Goal: Task Accomplishment & Management: Use online tool/utility

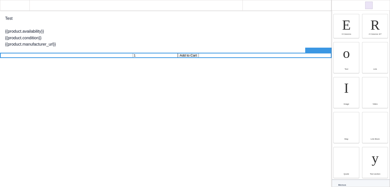
scroll to position [38, 0]
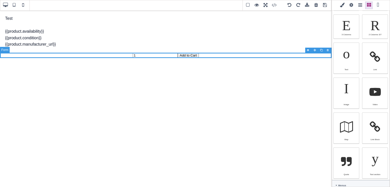
click at [325, 56] on form "1 Add to Cart" at bounding box center [166, 55] width 332 height 5
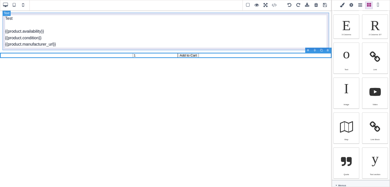
click at [88, 34] on div "Test {{product.availability}} {{product.condition}} {{product.manufacturer_url}}" at bounding box center [166, 32] width 326 height 38
select select "block"
type input "10"
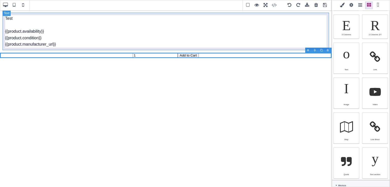
type input "10"
type input "0"
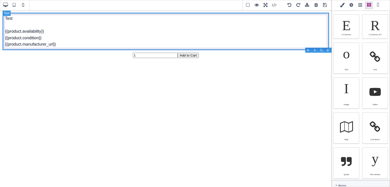
scroll to position [36, 0]
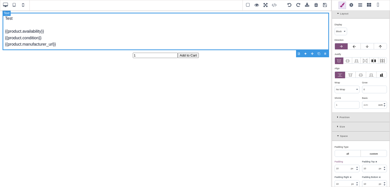
click at [74, 38] on div "Test {{product.availability}} {{product.condition}} {{product.manufacturer_url}}" at bounding box center [166, 32] width 326 height 38
click at [66, 53] on select "Insert dynamic tag Availability Average Rating Condition EAN Manufacturer Name …" at bounding box center [57, 55] width 41 height 7
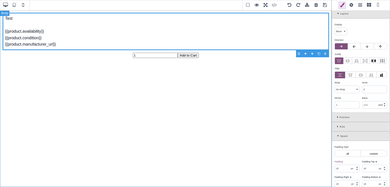
click at [171, 89] on div "Test {{product.availability}} {{product.condition}} {{product.manufacturer_url}…" at bounding box center [166, 98] width 332 height 177
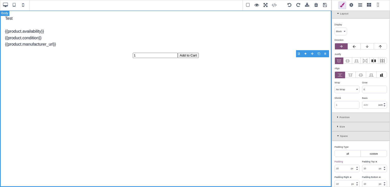
scroll to position [0, 0]
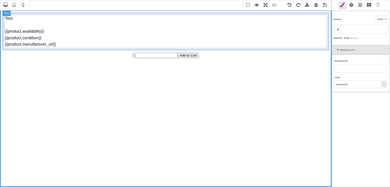
click at [254, 30] on div "Test {{product.availability}} {{product.condition}} {{product.manufacturer_url}}" at bounding box center [166, 32] width 326 height 38
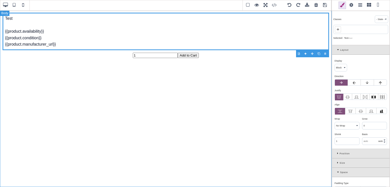
click at [316, 74] on div "Test {{product.availability}} {{product.condition}} {{product.manufacturer_url}…" at bounding box center [166, 98] width 332 height 177
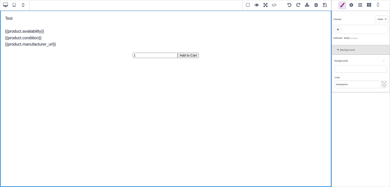
click at [352, 7] on span at bounding box center [351, 6] width 8 height 8
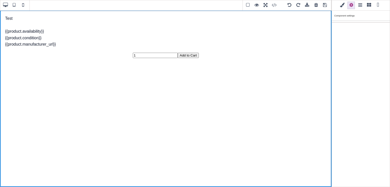
click at [368, 5] on span at bounding box center [369, 6] width 8 height 8
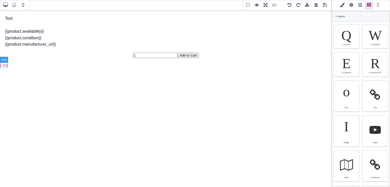
click at [2, 66] on link "Link" at bounding box center [4, 65] width 8 height 4
type input "0"
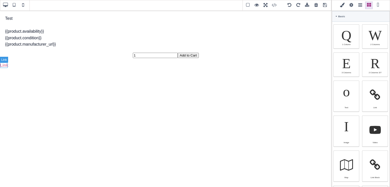
type input "0"
type input "#d983a6"
select select "600"
select select
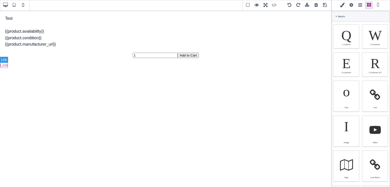
type input "rgb(217, 131, 166)"
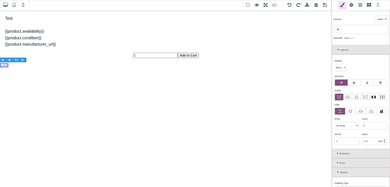
click at [350, 5] on span at bounding box center [351, 6] width 8 height 8
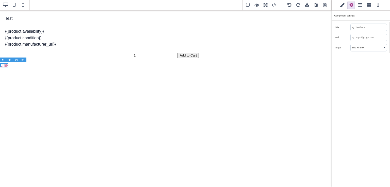
click at [363, 40] on input "text" at bounding box center [369, 37] width 36 height 7
click at [372, 38] on input "text" at bounding box center [369, 37] width 36 height 7
click at [344, 38] on div "Href" at bounding box center [343, 37] width 16 height 5
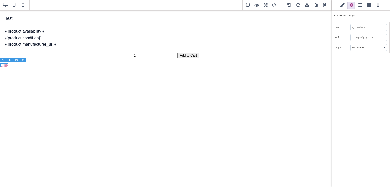
click at [364, 38] on input "text" at bounding box center [369, 37] width 36 height 7
click at [379, 37] on input "text" at bounding box center [369, 37] width 36 height 7
drag, startPoint x: 335, startPoint y: 37, endPoint x: 339, endPoint y: 36, distance: 4.2
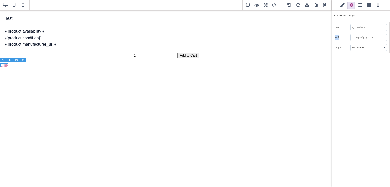
click at [339, 36] on div "Href" at bounding box center [343, 37] width 16 height 5
copy div "Href"
click at [357, 35] on input "text" at bounding box center [369, 37] width 36 height 7
click at [4, 66] on link "Link" at bounding box center [4, 65] width 8 height 4
click at [368, 6] on span at bounding box center [369, 6] width 8 height 8
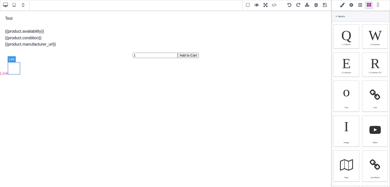
click at [14, 70] on link at bounding box center [14, 68] width 13 height 13
select select "inline-block"
type input "5"
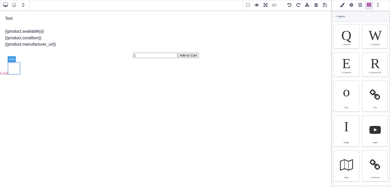
type input "5"
type input "rgb(141, 1, 103)"
select select
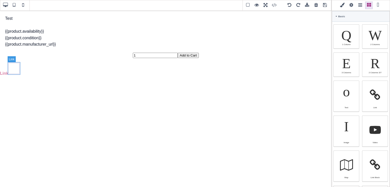
type input "rgb(141, 1, 103)"
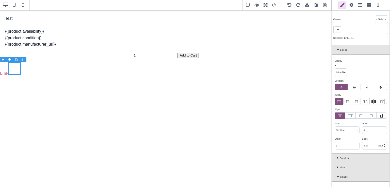
click at [352, 6] on span at bounding box center [351, 6] width 8 height 8
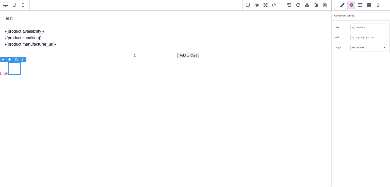
click at [369, 5] on span at bounding box center [369, 6] width 8 height 8
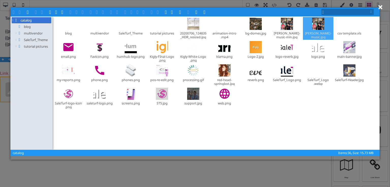
click at [313, 29] on div at bounding box center [318, 24] width 12 height 12
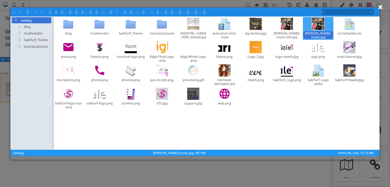
click at [313, 29] on div at bounding box center [318, 24] width 12 height 12
click at [318, 25] on div at bounding box center [318, 24] width 12 height 12
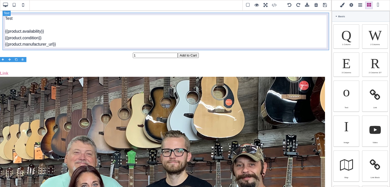
click at [318, 25] on div "Test {{product.availability}} {{product.condition}} {{product.manufacturer_url}}" at bounding box center [166, 32] width 326 height 38
select select "block"
type input "10"
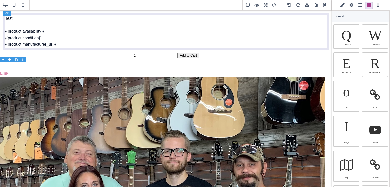
type input "10"
type input "rgb(15, 23, 42)"
select select "normal"
select select
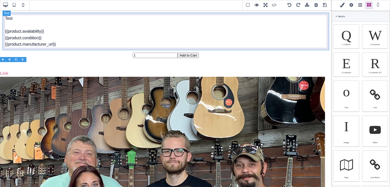
select select
type input "rgb(15, 23, 42)"
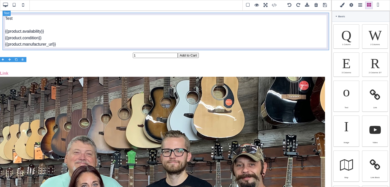
click at [318, 25] on div "Test {{product.availability}} {{product.condition}} {{product.manufacturer_url}}" at bounding box center [166, 32] width 326 height 38
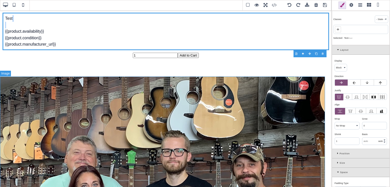
type input "0"
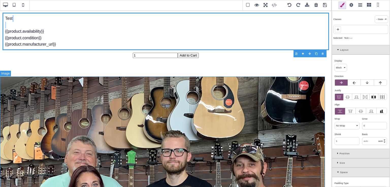
type input "0"
type input "black"
select select "none"
type input "rgb(0, 0, 0)"
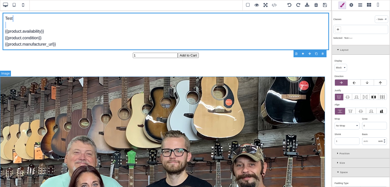
type input "rgb(0, 0, 0)"
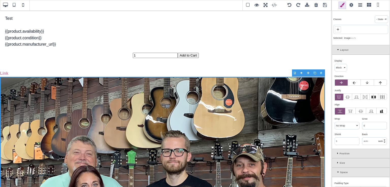
click at [352, 6] on span at bounding box center [351, 6] width 8 height 8
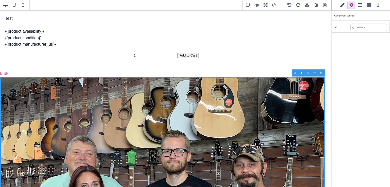
click at [368, 6] on span at bounding box center [369, 6] width 8 height 8
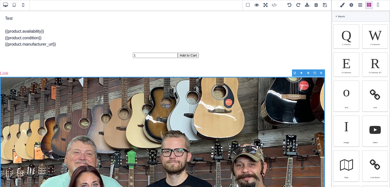
click at [322, 72] on div at bounding box center [321, 73] width 7 height 5
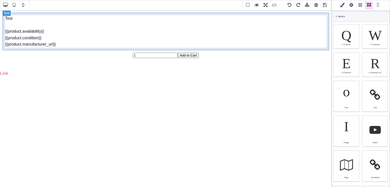
click at [54, 43] on div "Test {{product.availability}} {{product.condition}} {{product.manufacturer_url}}" at bounding box center [166, 32] width 326 height 38
type input "10"
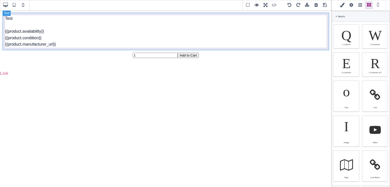
type input "10"
type input "rgb(15, 23, 42)"
select select
type input "rgb(15, 23, 42)"
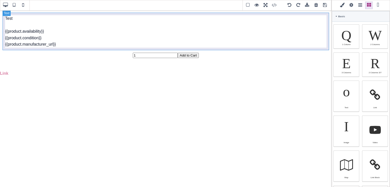
type input "rgb(15, 23, 42)"
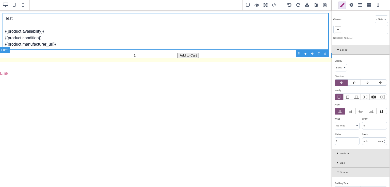
click at [60, 57] on form "1 Add to Cart" at bounding box center [166, 55] width 332 height 5
select select "flex"
type input "0"
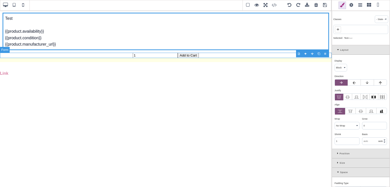
type input "0"
type input "16"
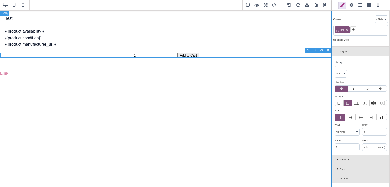
click at [58, 63] on div "Test {{product.availability}} {{product.condition}} {{product.manufacturer_url}…" at bounding box center [166, 98] width 332 height 177
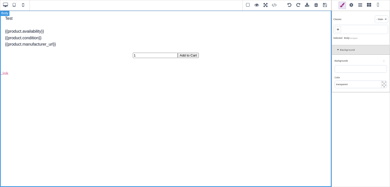
click at [55, 74] on div "Test {{product.availability}} {{product.condition}} {{product.manufacturer_url}…" at bounding box center [166, 98] width 332 height 177
click at [13, 74] on link at bounding box center [14, 68] width 13 height 13
select select "inline-block"
type input "5"
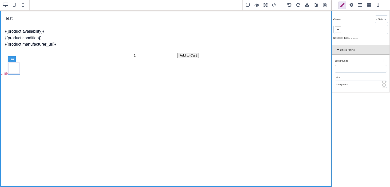
type input "5"
type input "0"
type input "rgb(141, 1, 103)"
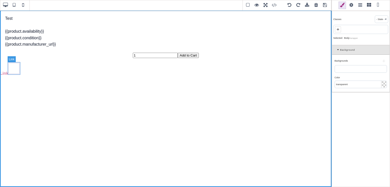
select select "600"
select select
type input "rgb(141, 1, 103)"
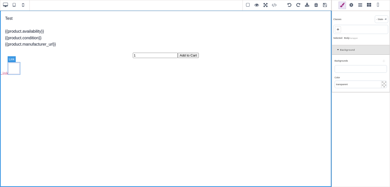
type input "rgb(141, 1, 103)"
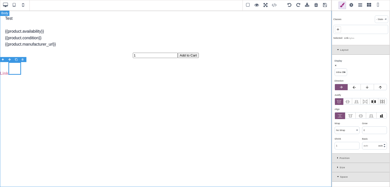
click at [4, 68] on div "Test {{product.availability}} {{product.condition}} {{product.manufacturer_url}…" at bounding box center [166, 98] width 332 height 177
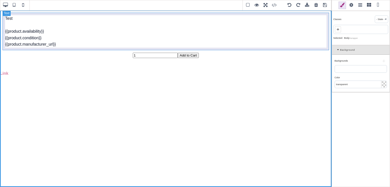
click at [52, 34] on div "Test {{product.availability}} {{product.condition}} {{product.manufacturer_url}}" at bounding box center [166, 32] width 326 height 38
select select "block"
type input "10"
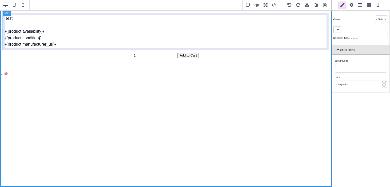
type input "10"
type input "rgb(15, 23, 42)"
select select "normal"
select select
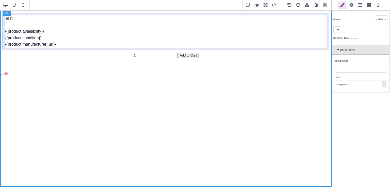
select select
type input "rgb(15, 23, 42)"
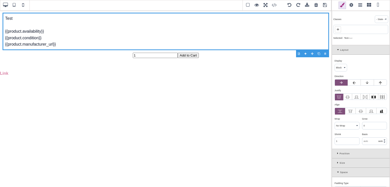
click at [369, 7] on span at bounding box center [369, 6] width 8 height 8
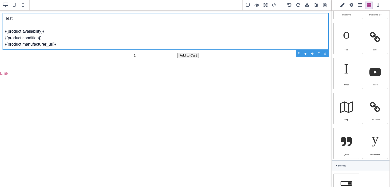
scroll to position [58, 0]
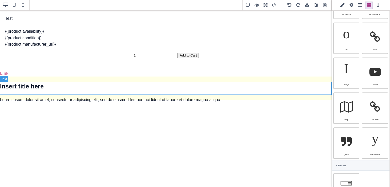
click at [59, 91] on h1 "Insert title here" at bounding box center [166, 87] width 332 height 10
type input "0"
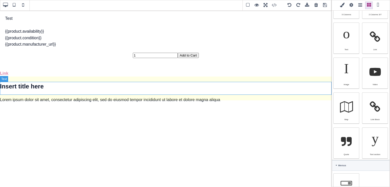
type input "0"
type input "21.44"
type input "32"
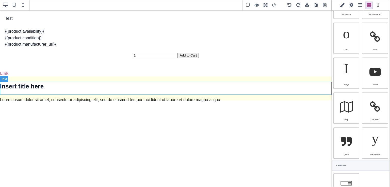
select select "700"
type input "51.2px"
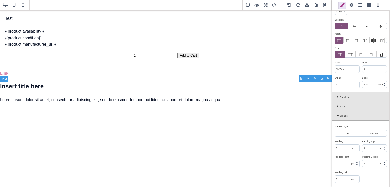
scroll to position [60, 0]
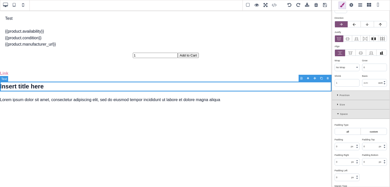
click at [59, 91] on h1 "Insert title here" at bounding box center [166, 87] width 332 height 10
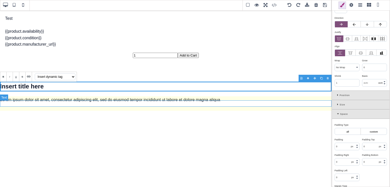
click at [54, 102] on p "Lorem ipsum dolor sit amet, consectetur adipiscing elit, sed do eiusmod tempor …" at bounding box center [166, 100] width 332 height 7
type input "16"
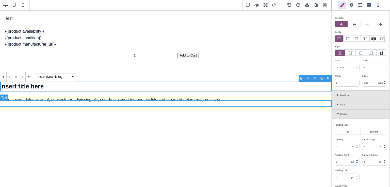
select select "normal"
type input "25.6px"
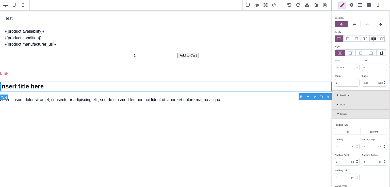
scroll to position [0, 0]
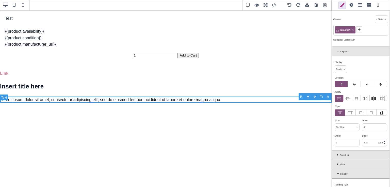
click at [54, 102] on p "Lorem ipsum dolor sit amet, consectetur adipiscing elit, sed do eiusmod tempor …" at bounding box center [166, 100] width 332 height 7
click at [366, 6] on span at bounding box center [369, 6] width 8 height 8
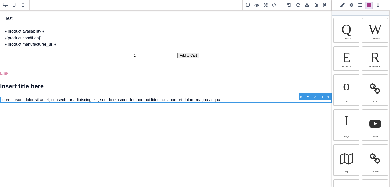
scroll to position [7, 0]
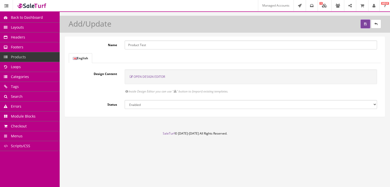
click at [156, 75] on span "Open Design Editor" at bounding box center [149, 77] width 31 height 4
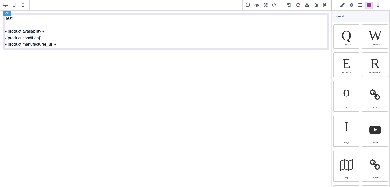
click at [233, 44] on div "Test {{product.availability}} {{product.condition}} {{product.manufacturer_url}}" at bounding box center [166, 32] width 326 height 38
type input "10"
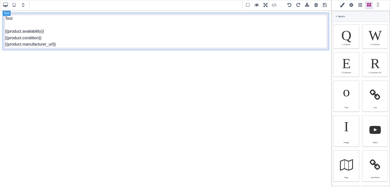
type input "10"
type input "rgb(15, 23, 42)"
select select
type input "16"
select select "px"
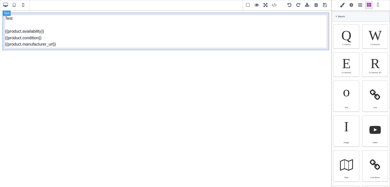
select select
type input "25.6px"
select select
type input "0"
select select "px"
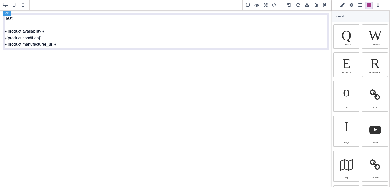
type input "0"
select select "px"
type input "0"
select select "px"
type input "0"
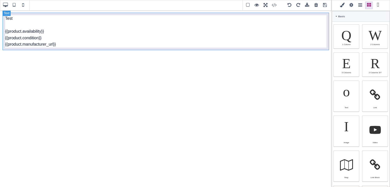
select select "px"
type input "rgb(15, 23, 42)"
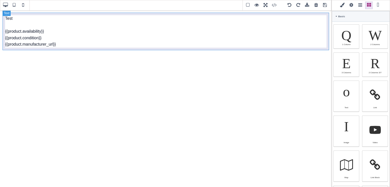
type input "2.4"
select select "px"
select select "solid"
type input "rgb(59, 151, 227)"
type input "-3"
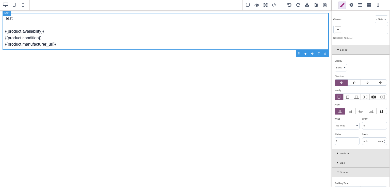
click at [170, 49] on div "Test {{product.availability}} {{product.condition}} {{product.manufacturer_url}}" at bounding box center [166, 32] width 326 height 38
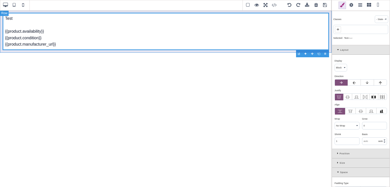
click at [169, 52] on div "Test {{product.availability}} {{product.condition}} {{product.manufacturer_url}}" at bounding box center [166, 31] width 332 height 43
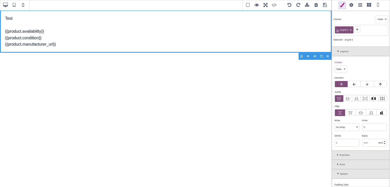
click at [369, 6] on span at bounding box center [369, 6] width 8 height 8
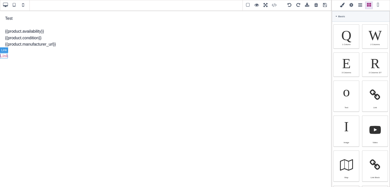
click at [6, 56] on link "Link" at bounding box center [4, 56] width 8 height 4
select select "block"
type input "0"
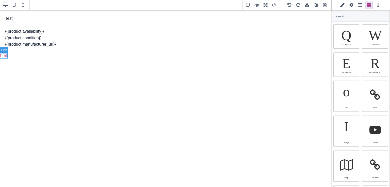
type input "0"
type input "#d983a6"
select select "600"
select select
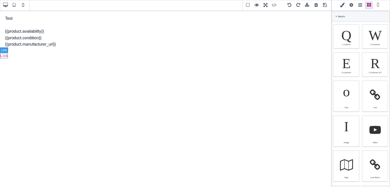
select select
type input "rgb(217, 131, 166)"
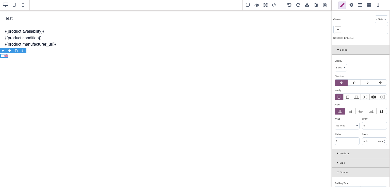
click at [350, 5] on span at bounding box center [351, 6] width 8 height 8
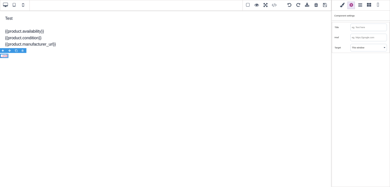
click at [364, 37] on input "text" at bounding box center [369, 37] width 36 height 7
type input "{"
click at [364, 37] on input "text" at bounding box center [369, 37] width 36 height 7
click at [371, 49] on select "This window New window" at bounding box center [369, 47] width 36 height 7
click at [369, 39] on input "text" at bounding box center [369, 37] width 36 height 7
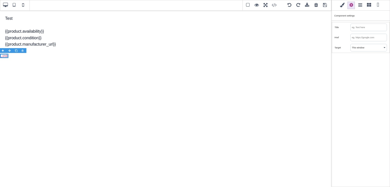
click at [371, 5] on span at bounding box center [369, 6] width 8 height 8
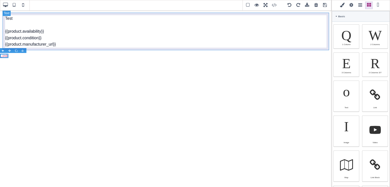
click at [215, 48] on div "Test {{product.availability}} {{product.condition}} {{product.manufacturer_url}}" at bounding box center [166, 32] width 326 height 38
type input "10"
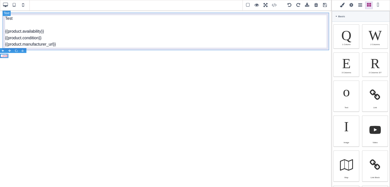
type input "10"
type input "rgb(15, 23, 42)"
select select "normal"
select select
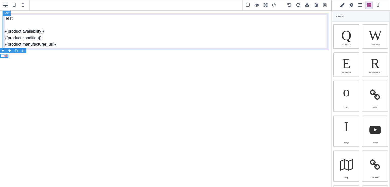
type input "rgb(15, 23, 42)"
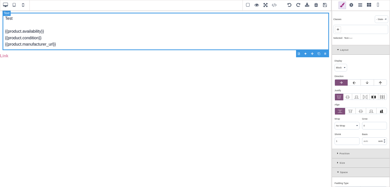
click at [186, 42] on div "Test {{product.availability}} {{product.condition}} {{product.manufacturer_url}}" at bounding box center [166, 32] width 326 height 38
click at [71, 56] on select "Insert dynamic tag Availability Average Rating Condition EAN Manufacturer Name …" at bounding box center [57, 55] width 41 height 7
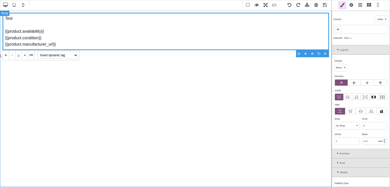
click at [141, 73] on div "Test {{product.availability}} {{product.condition}} {{product.manufacturer_url}…" at bounding box center [166, 98] width 332 height 177
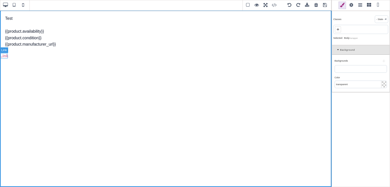
click at [4, 56] on link "Link" at bounding box center [4, 56] width 8 height 4
type input "0"
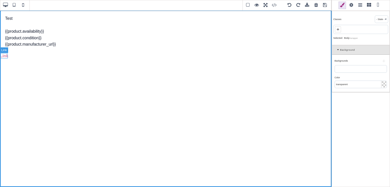
type input "0"
type input "#d983a6"
select select "600"
select select
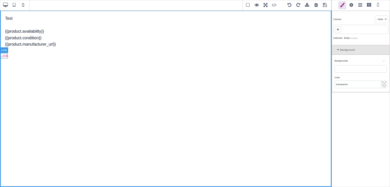
type input "rgb(217, 131, 166)"
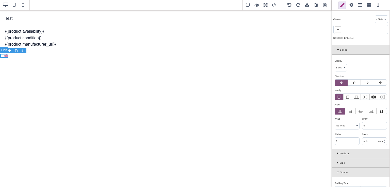
click at [4, 56] on link "Link" at bounding box center [4, 56] width 8 height 4
click at [7, 57] on link "Link" at bounding box center [4, 56] width 8 height 4
click at [53, 48] on select "Insert dynamic tag Availability Average Rating Condition EAN Manufacturer Name …" at bounding box center [55, 48] width 41 height 7
click at [28, 50] on icon at bounding box center [29, 48] width 4 height 4
click at [28, 47] on icon at bounding box center [28, 48] width 3 height 2
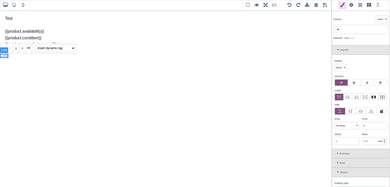
click at [4, 57] on link "Link" at bounding box center [4, 56] width 8 height 4
click at [352, 5] on span at bounding box center [351, 6] width 8 height 8
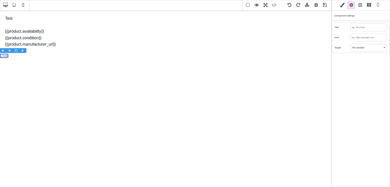
click at [361, 37] on input "text" at bounding box center [369, 37] width 36 height 7
click at [371, 5] on span at bounding box center [369, 6] width 8 height 8
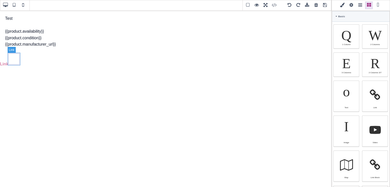
click at [10, 58] on link at bounding box center [14, 59] width 13 height 13
select select "inline-block"
type input "5"
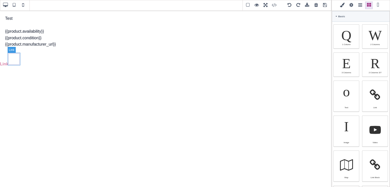
type input "5"
type input "rgb(141, 1, 103)"
select select
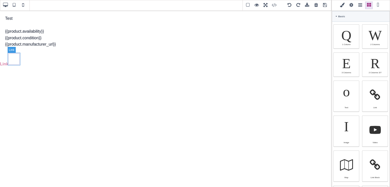
type input "rgb(141, 1, 103)"
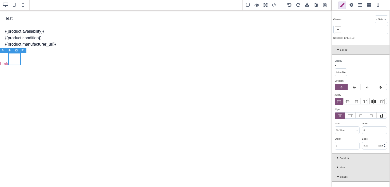
click at [352, 7] on span at bounding box center [351, 6] width 8 height 8
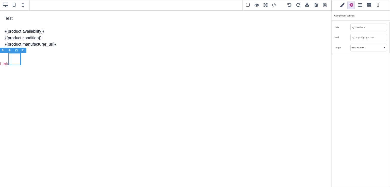
click at [360, 38] on input "text" at bounding box center [369, 37] width 36 height 7
click at [363, 46] on select "This window New window" at bounding box center [369, 47] width 36 height 7
click at [364, 38] on input "text" at bounding box center [369, 37] width 36 height 7
click at [342, 48] on div "Target" at bounding box center [343, 47] width 16 height 5
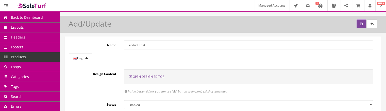
click at [151, 76] on span "Open Design Editor" at bounding box center [148, 77] width 31 height 4
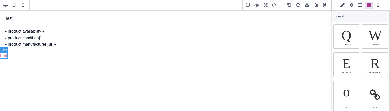
click at [5, 54] on link "Link" at bounding box center [4, 56] width 8 height 4
type input "#d983a6"
select select
type input "16"
select select "px"
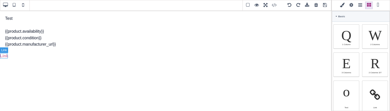
select select "600"
select select
type input "25.6px"
select select
type input "0"
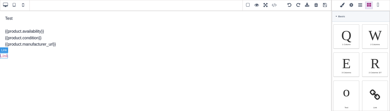
select select "px"
type input "0"
select select "px"
type input "0"
select select "px"
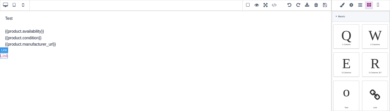
type input "0"
select select "px"
type input "rgb(217, 131, 166)"
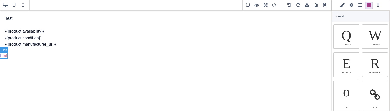
type input "rgb(217, 131, 166)"
type input "2.4"
select select "px"
select select "solid"
type input "rgb(59, 151, 227)"
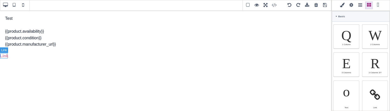
type input "-3"
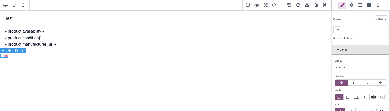
click at [350, 6] on span at bounding box center [351, 6] width 8 height 8
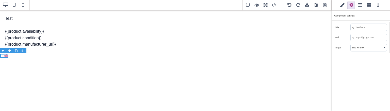
click at [366, 38] on input "text" at bounding box center [369, 37] width 36 height 7
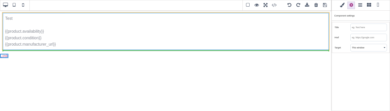
drag, startPoint x: 58, startPoint y: 46, endPoint x: 42, endPoint y: 44, distance: 16.0
type input "10"
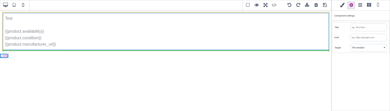
type input "10"
type input "rgb(15, 23, 42)"
select select "normal"
select select
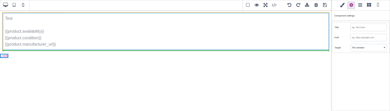
type input "rgb(15, 23, 42)"
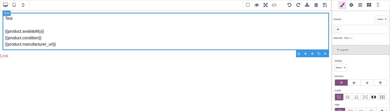
click at [42, 44] on div "Test {{product.availability}} {{product.condition}} {{product.manufacturer_url}}" at bounding box center [166, 32] width 326 height 38
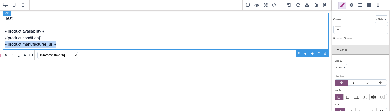
click at [42, 44] on div "Test {{product.availability}} {{product.condition}} {{product.manufacturer_url}}" at bounding box center [166, 32] width 326 height 38
copy div "{{product.manufacturer_url}}"
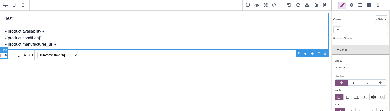
click at [2, 55] on link "Link" at bounding box center [4, 56] width 8 height 4
type input "0"
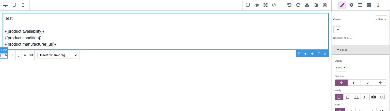
type input "0"
type input "#d983a6"
select select "600"
select select
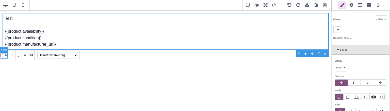
type input "rgb(217, 131, 166)"
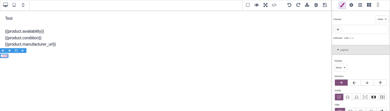
click at [370, 5] on span at bounding box center [369, 6] width 8 height 8
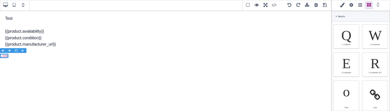
click at [350, 4] on span at bounding box center [351, 6] width 8 height 8
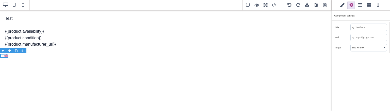
click at [363, 40] on input "text" at bounding box center [369, 37] width 36 height 7
paste input "{{product.manufacturer_url}}"
type input "{{product.manufacturer_url}}"
click at [348, 61] on div "Classes - State - Hover Click Even/Odd Selected: Link #i2x8t Layout Display ⨯ B…" at bounding box center [361, 55] width 58 height 111
click at [362, 28] on input "text" at bounding box center [369, 27] width 36 height 7
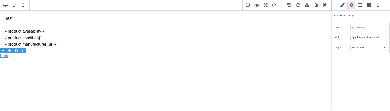
click at [362, 38] on input "{{product.manufacturer_url}}" at bounding box center [369, 37] width 36 height 7
click at [341, 5] on span at bounding box center [342, 6] width 8 height 8
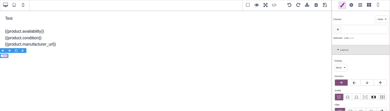
click at [349, 5] on span at bounding box center [351, 6] width 8 height 8
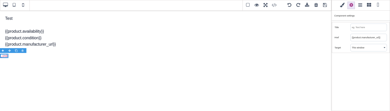
click at [341, 8] on span at bounding box center [342, 6] width 8 height 8
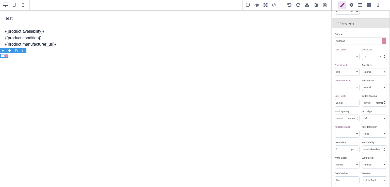
scroll to position [285, 0]
click at [337, 23] on icon at bounding box center [338, 24] width 3 height 3
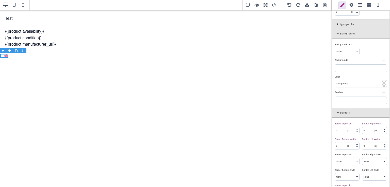
click at [337, 29] on div "Background" at bounding box center [360, 33] width 57 height 9
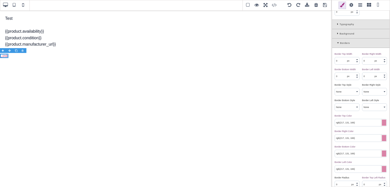
click at [338, 39] on div "Borders" at bounding box center [360, 43] width 57 height 9
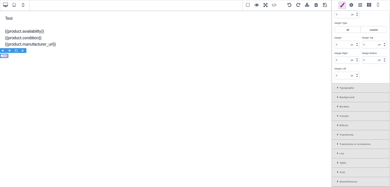
scroll to position [219, 0]
drag, startPoint x: 390, startPoint y: 113, endPoint x: 389, endPoint y: 65, distance: 47.7
click at [386, 65] on div "Classes - State - Hover Click Even/Odd Selected: Link #i2x8t Layout Display ⨯ B…" at bounding box center [361, 93] width 58 height 187
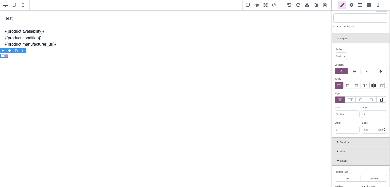
scroll to position [0, 0]
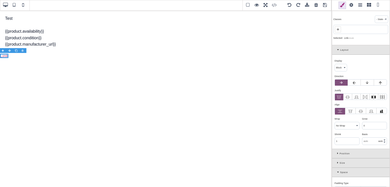
click at [336, 49] on div "Layout" at bounding box center [360, 49] width 57 height 9
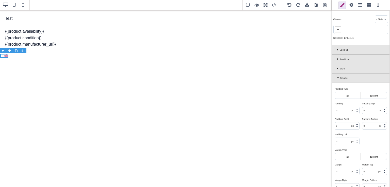
click at [336, 79] on div "Space" at bounding box center [360, 78] width 57 height 9
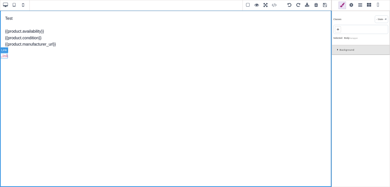
click at [5, 56] on link "Link" at bounding box center [4, 56] width 8 height 4
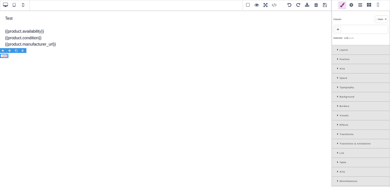
click at [350, 4] on span at bounding box center [351, 6] width 8 height 8
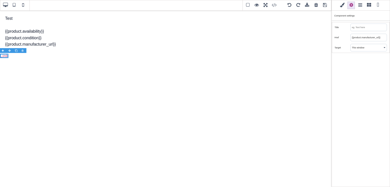
click at [366, 37] on input "{{product.manufacturer_url}}" at bounding box center [369, 37] width 36 height 7
click at [368, 44] on select "This window New window" at bounding box center [369, 47] width 36 height 7
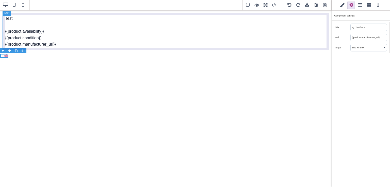
click at [313, 36] on div "Test {{product.availability}} {{product.condition}} {{product.manufacturer_url}}" at bounding box center [166, 32] width 326 height 38
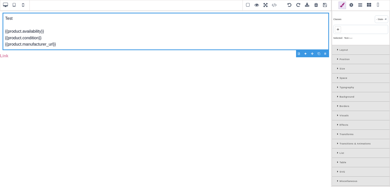
click at [323, 3] on span at bounding box center [325, 6] width 8 height 8
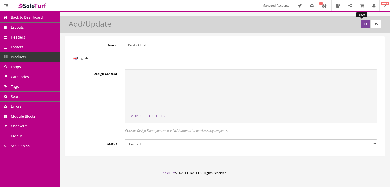
click at [364, 24] on icon "submit" at bounding box center [365, 24] width 3 height 3
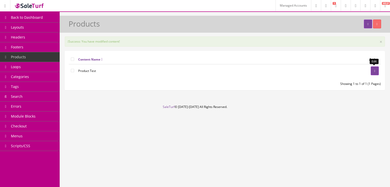
click at [371, 72] on link at bounding box center [375, 71] width 8 height 9
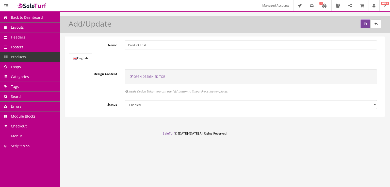
click at [155, 77] on span "Open Design Editor" at bounding box center [149, 77] width 31 height 4
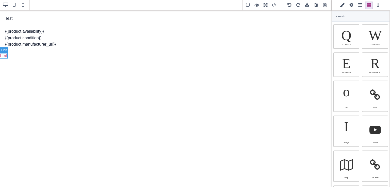
click at [1, 55] on link "Link" at bounding box center [4, 56] width 8 height 4
type input "rgb(217, 131, 166)"
select select
type input "16"
select select "px"
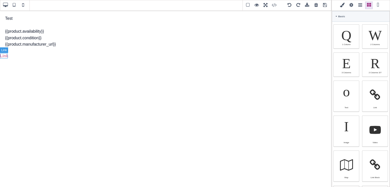
select select "600"
select select
type input "25.6px"
select select
type input "0"
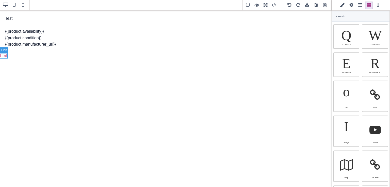
select select "px"
type input "0"
select select "px"
type input "0"
select select "px"
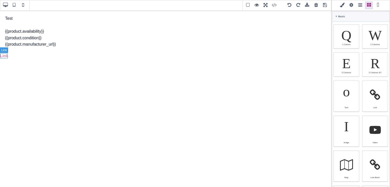
type input "0"
select select "px"
type input "rgb(217, 131, 166)"
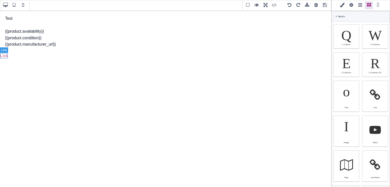
type input "rgb(217, 131, 166)"
type input "2.4"
select select "px"
select select "solid"
type input "rgb(59, 151, 227)"
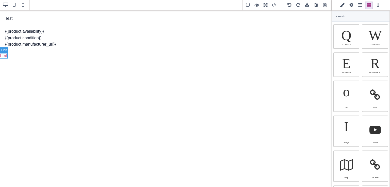
type input "-3"
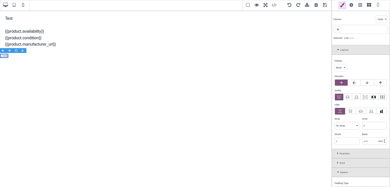
click at [352, 4] on span at bounding box center [351, 6] width 8 height 8
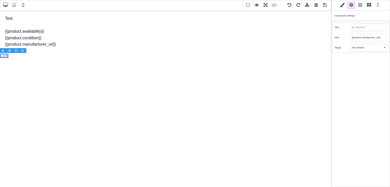
click at [384, 36] on input "{{product.manufacturer_url}}" at bounding box center [369, 37] width 36 height 7
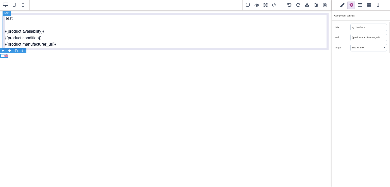
click at [323, 38] on div "Test {{product.availability}} {{product.condition}} {{product.manufacturer_url}}" at bounding box center [166, 32] width 326 height 38
type input "10"
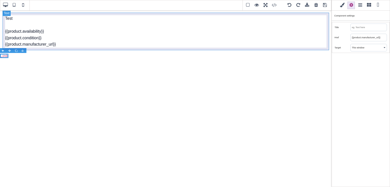
type input "10"
type input "rgb(15, 23, 42)"
select select "normal"
select select
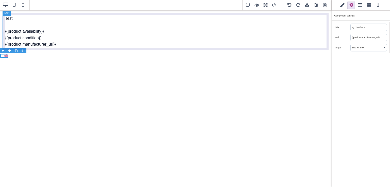
type input "rgb(15, 23, 42)"
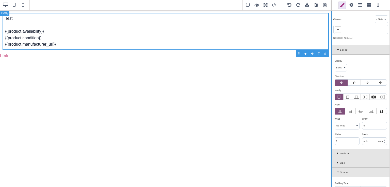
click at [218, 64] on div "Test {{product.availability}} {{product.condition}} {{product.manufacturer_url}…" at bounding box center [166, 98] width 332 height 177
